Goal: Entertainment & Leisure: Consume media (video, audio)

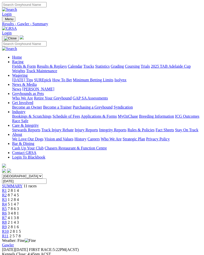
scroll to position [4, 0]
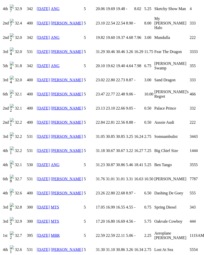
scroll to position [647, 0]
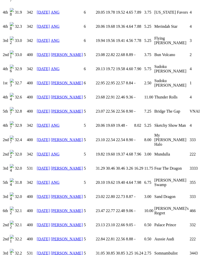
scroll to position [518, 0]
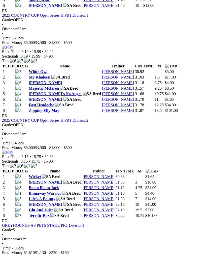
scroll to position [642, 0]
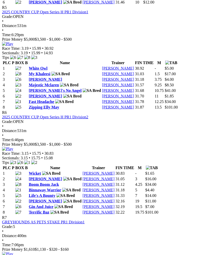
click at [13, 147] on img at bounding box center [7, 149] width 11 height 5
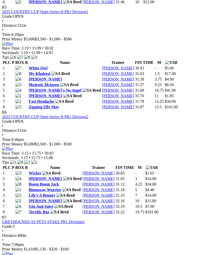
click at [44, 182] on link "Boom Boom Jack" at bounding box center [44, 184] width 30 height 4
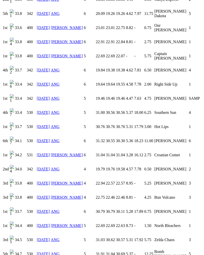
scroll to position [474, 0]
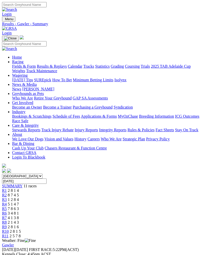
scroll to position [650, 0]
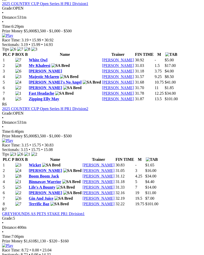
click at [7, 211] on span "R7" at bounding box center [4, 209] width 5 height 4
click at [13, 138] on img at bounding box center [7, 140] width 11 height 5
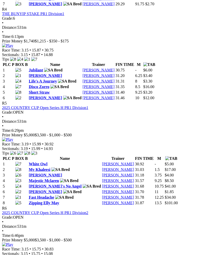
scroll to position [538, 0]
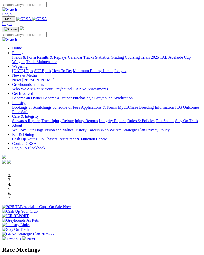
scroll to position [92, 0]
